Goal: Navigation & Orientation: Find specific page/section

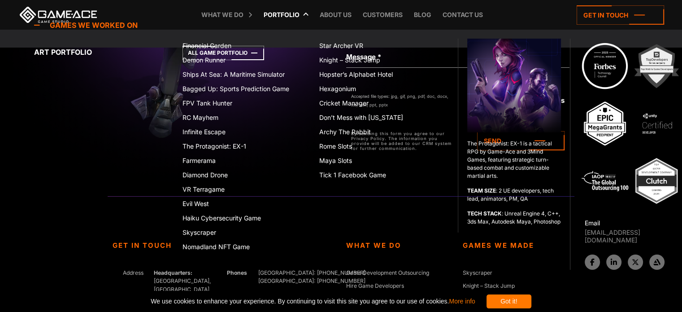
scroll to position [3477, 0]
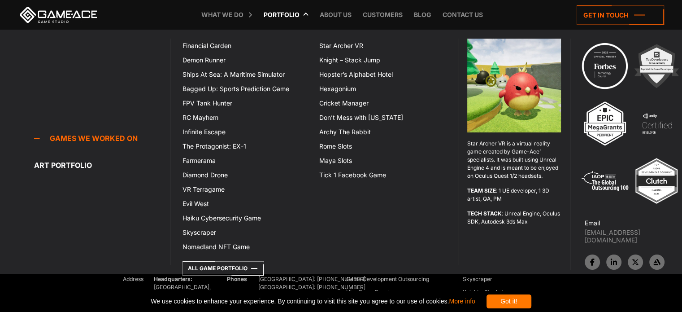
click at [269, 14] on icon at bounding box center [266, 15] width 22 height 30
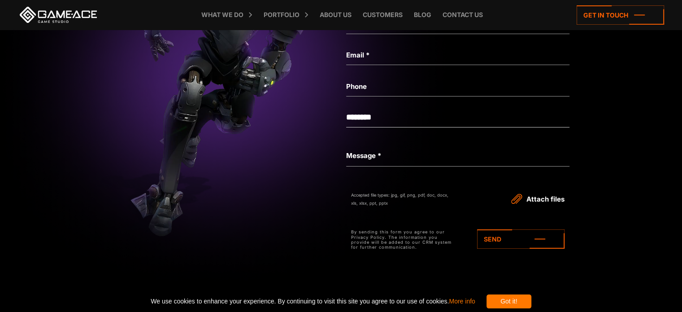
scroll to position [3452, 0]
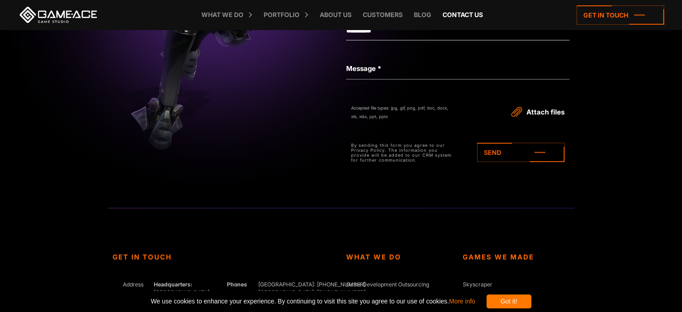
scroll to position [3477, 0]
